Goal: Information Seeking & Learning: Learn about a topic

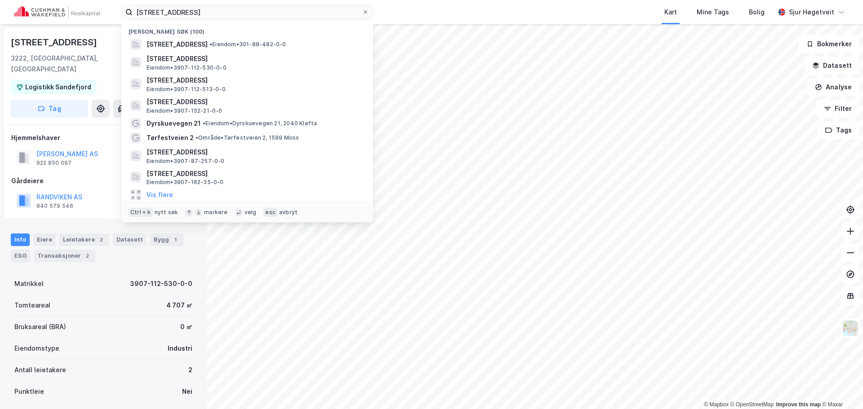
click at [277, 9] on input "[STREET_ADDRESS]" at bounding box center [247, 11] width 229 height 13
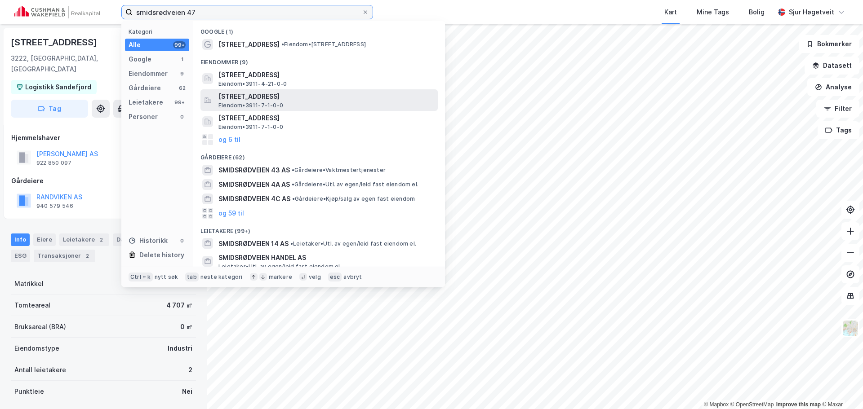
type input "smidsrødveien 47"
click at [278, 91] on span "[STREET_ADDRESS]" at bounding box center [326, 96] width 216 height 11
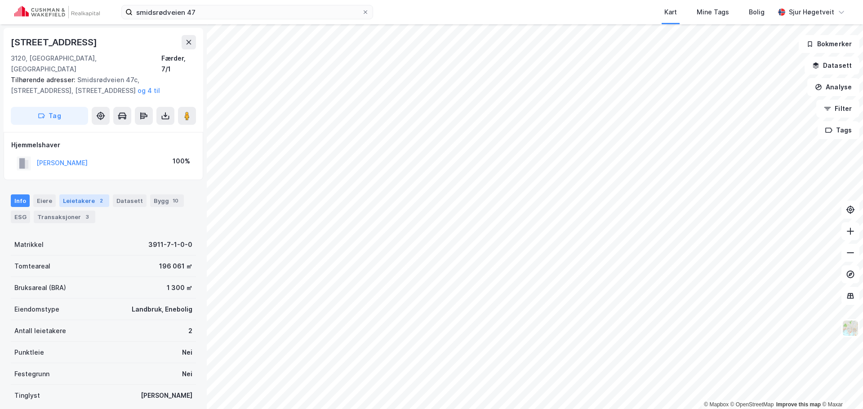
click at [97, 196] on div "2" at bounding box center [101, 200] width 9 height 9
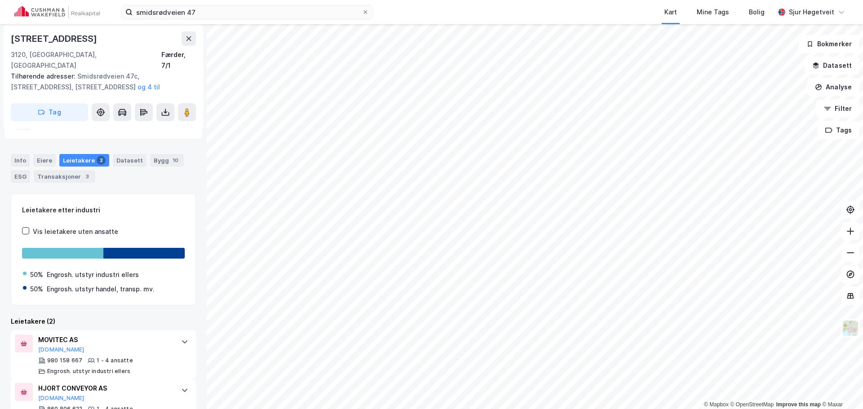
scroll to position [45, 0]
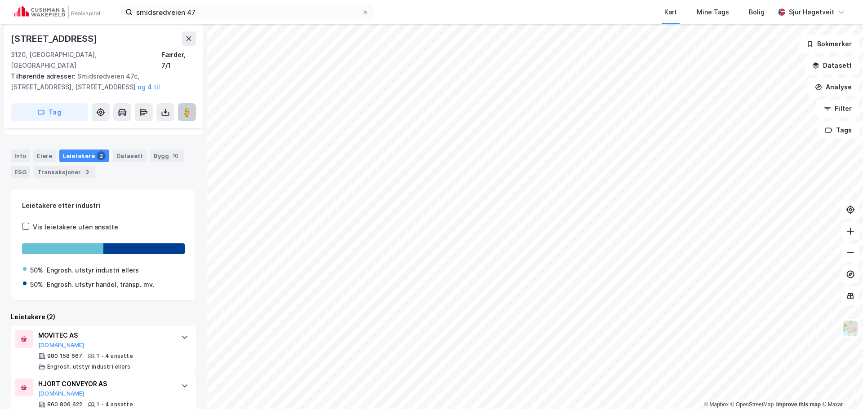
click at [187, 108] on button at bounding box center [187, 112] width 18 height 18
click at [27, 150] on div "Info" at bounding box center [20, 156] width 19 height 13
